Goal: Task Accomplishment & Management: Manage account settings

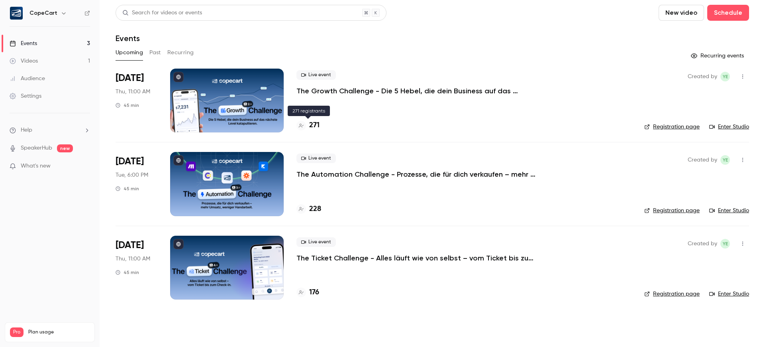
click at [314, 125] on h4 "271" at bounding box center [314, 125] width 10 height 11
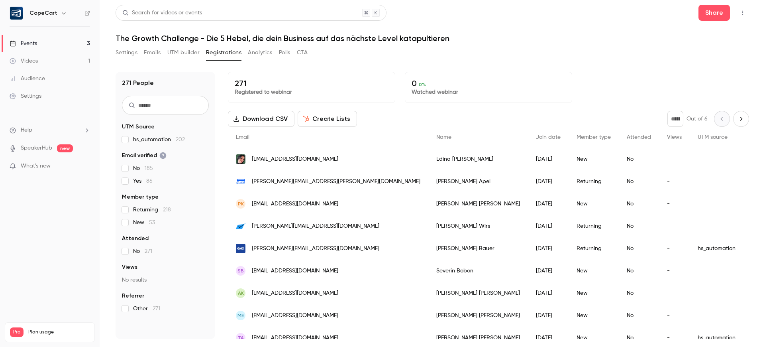
click at [737, 120] on icon "Next page" at bounding box center [741, 119] width 9 height 6
type input "*"
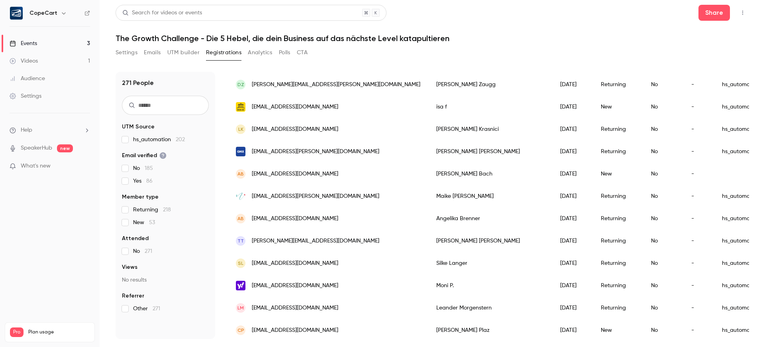
scroll to position [767, 0]
click at [128, 53] on button "Settings" at bounding box center [127, 52] width 22 height 13
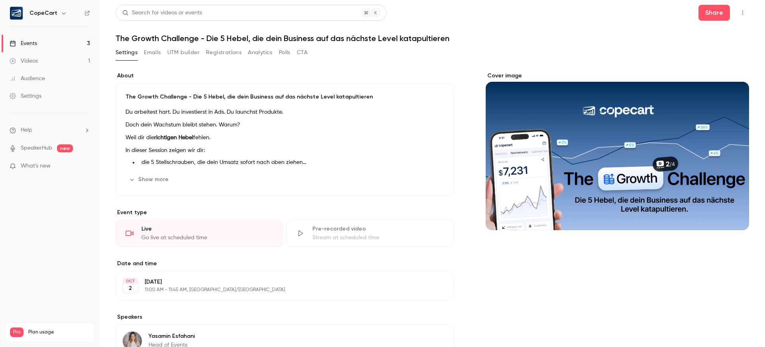
click at [671, 165] on div "Cover image" at bounding box center [618, 151] width 264 height 158
click at [0, 0] on input "Cover image" at bounding box center [0, 0] width 0 height 0
click at [225, 53] on button "Registrations" at bounding box center [223, 52] width 35 height 13
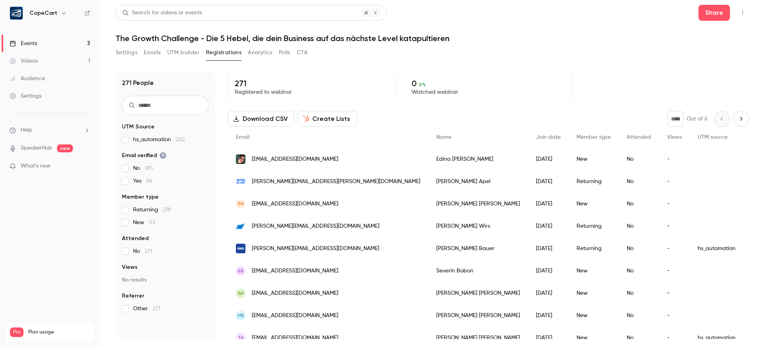
click at [33, 40] on div "Events" at bounding box center [24, 43] width 28 height 8
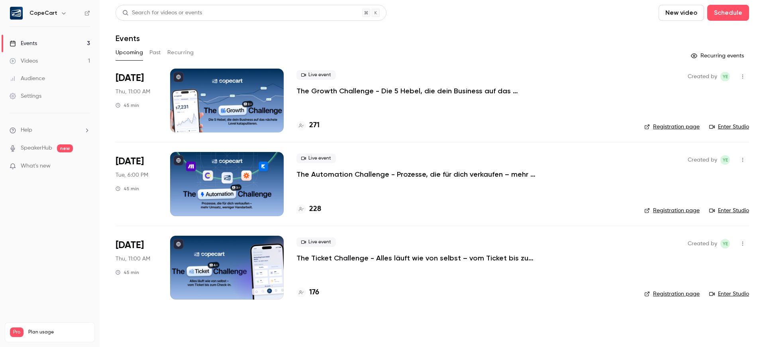
click at [669, 126] on link "Registration page" at bounding box center [672, 127] width 55 height 8
click at [731, 126] on link "Enter Studio" at bounding box center [730, 127] width 40 height 8
click at [735, 127] on link "Enter Studio" at bounding box center [730, 127] width 40 height 8
